Goal: Transaction & Acquisition: Purchase product/service

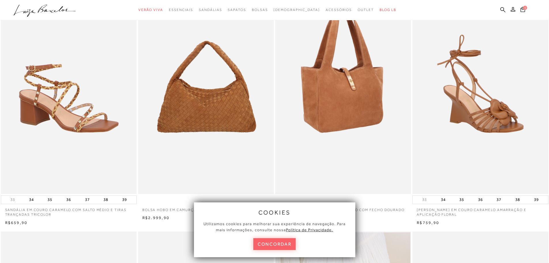
scroll to position [115, 0]
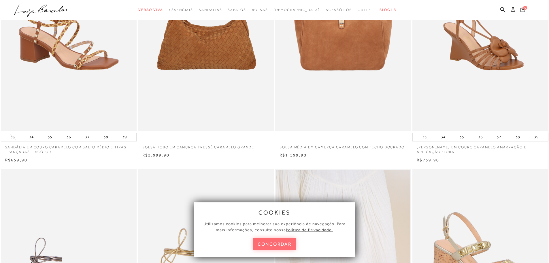
click at [291, 240] on button "concordar" at bounding box center [275, 244] width 43 height 12
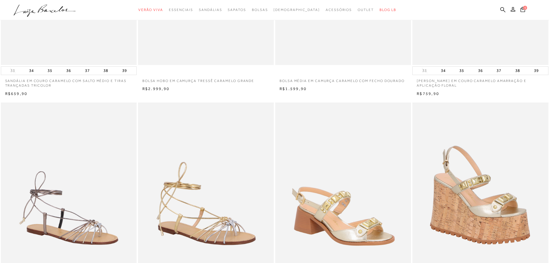
scroll to position [260, 0]
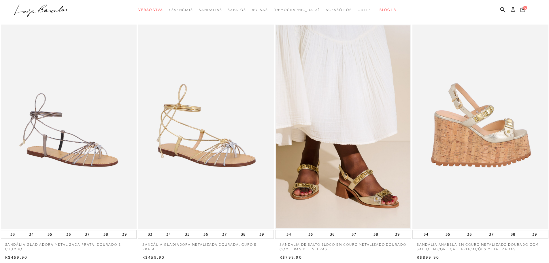
click at [487, 117] on img at bounding box center [480, 127] width 135 height 204
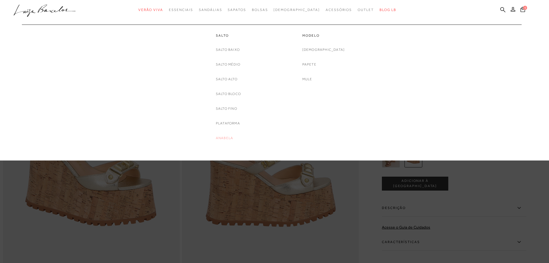
click at [227, 138] on link "Anabela" at bounding box center [224, 138] width 17 height 6
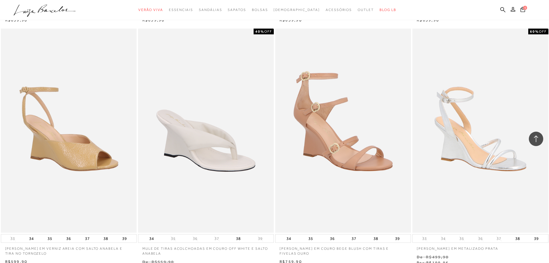
scroll to position [1385, 0]
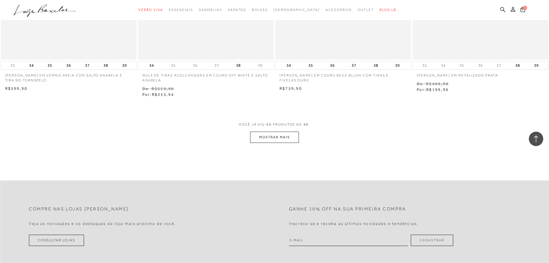
click at [265, 136] on button "MOSTRAR MAIS" at bounding box center [274, 137] width 48 height 11
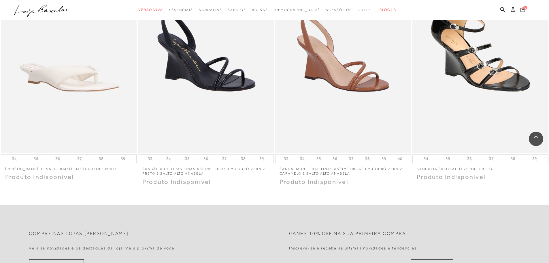
scroll to position [2279, 0]
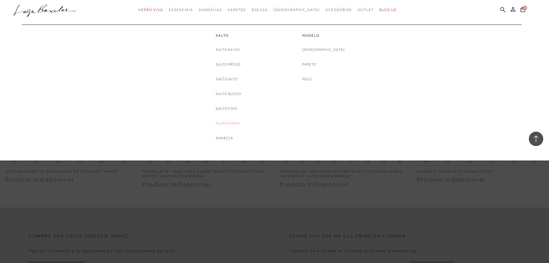
click at [233, 124] on link "Plataforma" at bounding box center [228, 123] width 24 height 6
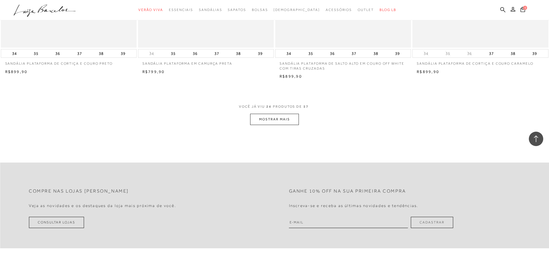
scroll to position [1413, 0]
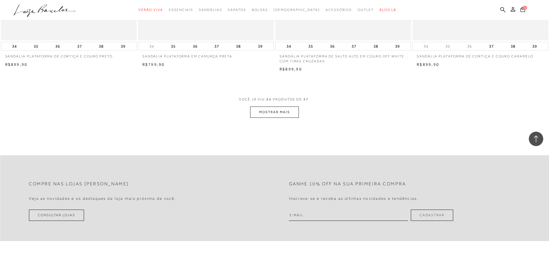
click at [288, 112] on button "MOSTRAR MAIS" at bounding box center [274, 111] width 48 height 11
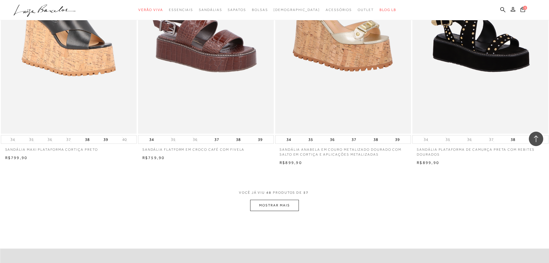
scroll to position [2769, 0]
click at [280, 201] on button "MOSTRAR MAIS" at bounding box center [274, 204] width 48 height 11
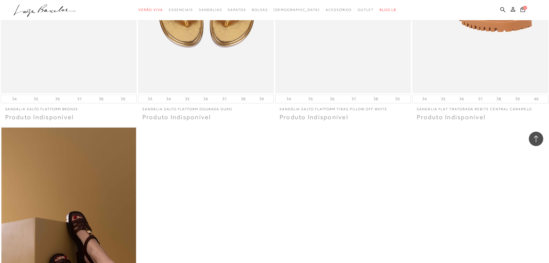
scroll to position [3375, 0]
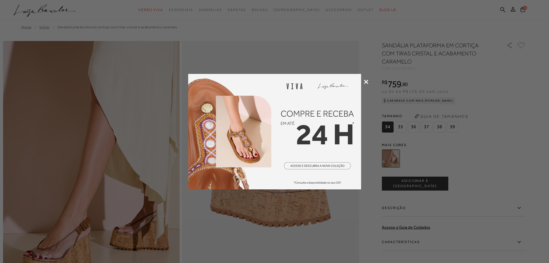
click at [364, 82] on div at bounding box center [274, 131] width 549 height 263
click at [365, 82] on icon at bounding box center [366, 82] width 4 height 4
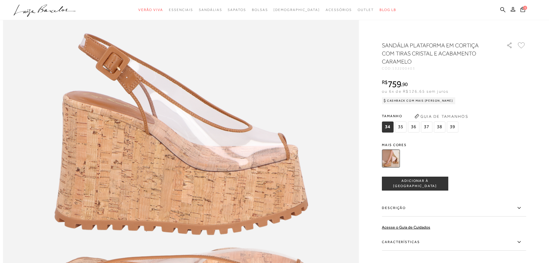
scroll to position [548, 0]
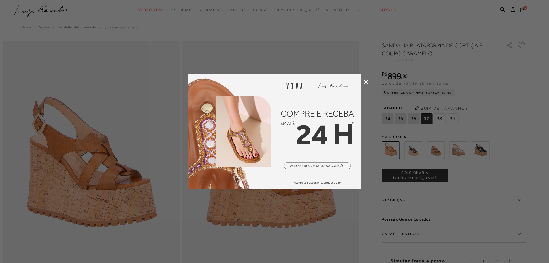
click at [368, 83] on icon at bounding box center [366, 82] width 4 height 4
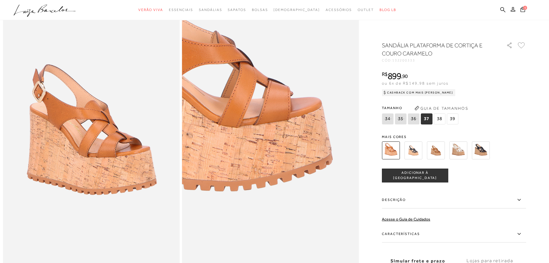
scroll to position [87, 0]
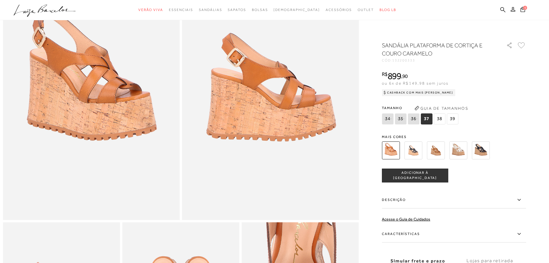
click at [442, 153] on img at bounding box center [436, 150] width 18 height 18
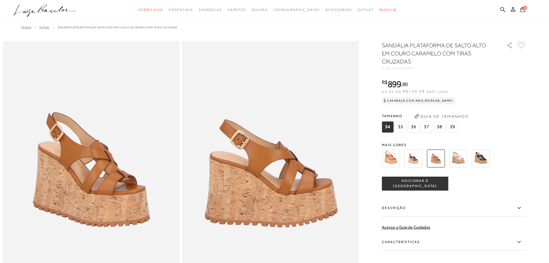
click at [394, 157] on img at bounding box center [391, 158] width 18 height 18
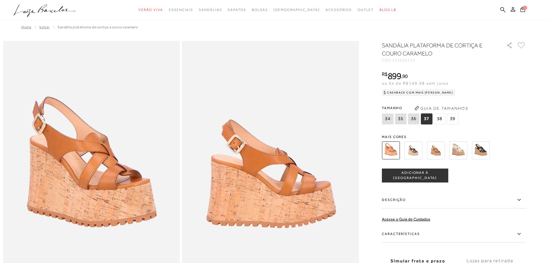
click at [442, 151] on img at bounding box center [436, 150] width 18 height 18
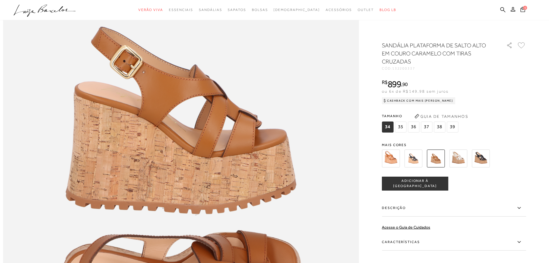
scroll to position [577, 0]
